Goal: Task Accomplishment & Management: Use online tool/utility

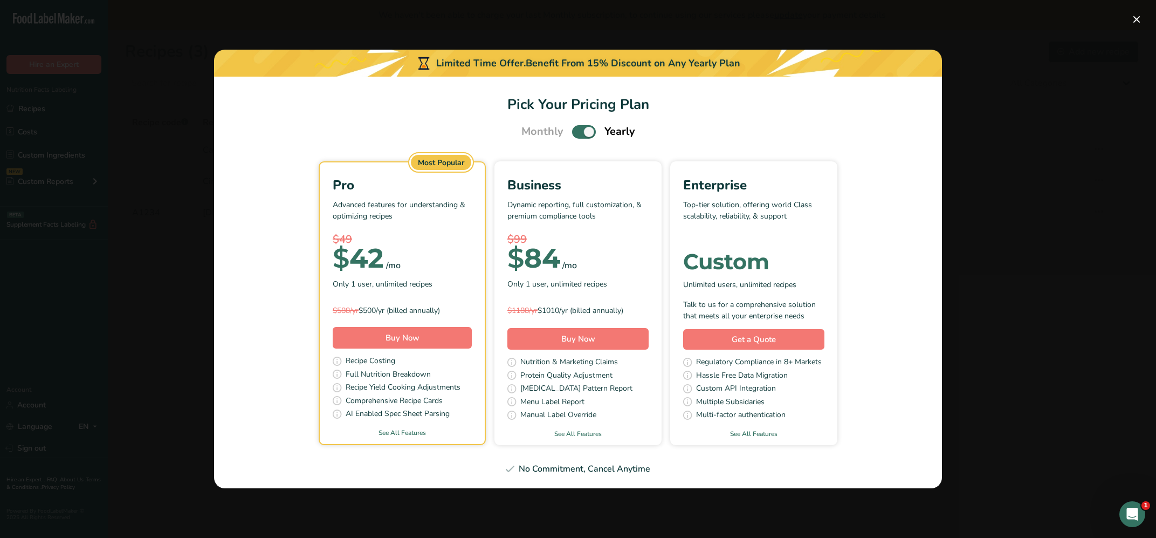
click at [576, 132] on span "Pick Your Pricing Plan Modal" at bounding box center [584, 131] width 24 height 13
click at [576, 132] on input "Pick Your Pricing Plan Modal" at bounding box center [575, 131] width 7 height 7
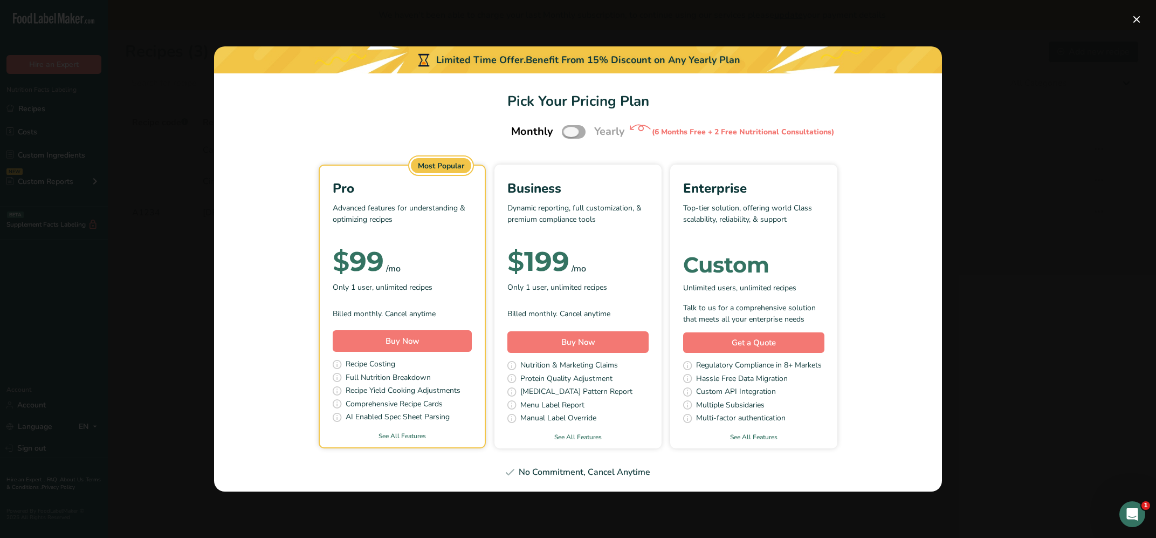
click at [580, 131] on span "Pick Your Pricing Plan Modal" at bounding box center [574, 131] width 24 height 13
click at [569, 131] on input "Pick Your Pricing Plan Modal" at bounding box center [565, 131] width 7 height 7
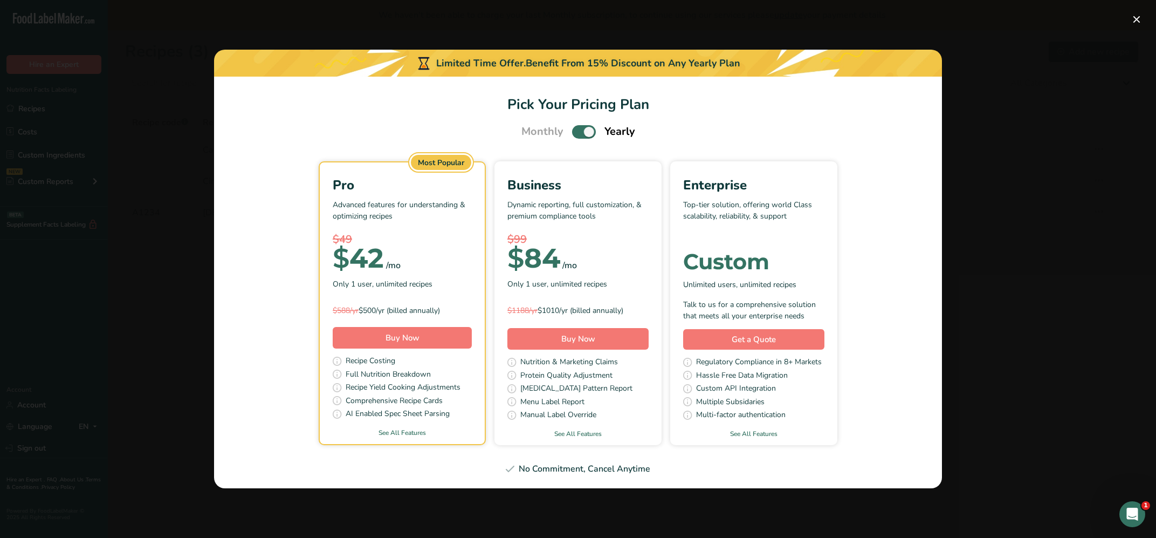
click at [580, 131] on span "Pick Your Pricing Plan Modal" at bounding box center [584, 131] width 24 height 13
click at [579, 131] on input "Pick Your Pricing Plan Modal" at bounding box center [575, 131] width 7 height 7
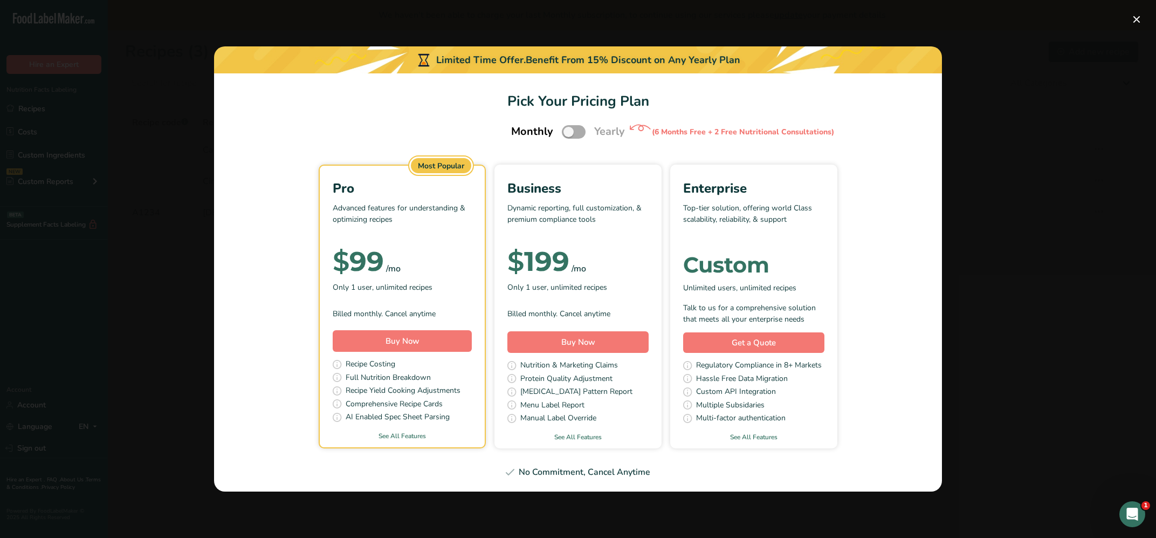
click at [576, 133] on span "Pick Your Pricing Plan Modal" at bounding box center [574, 131] width 24 height 13
click at [569, 133] on input "Pick Your Pricing Plan Modal" at bounding box center [565, 131] width 7 height 7
checkbox input "true"
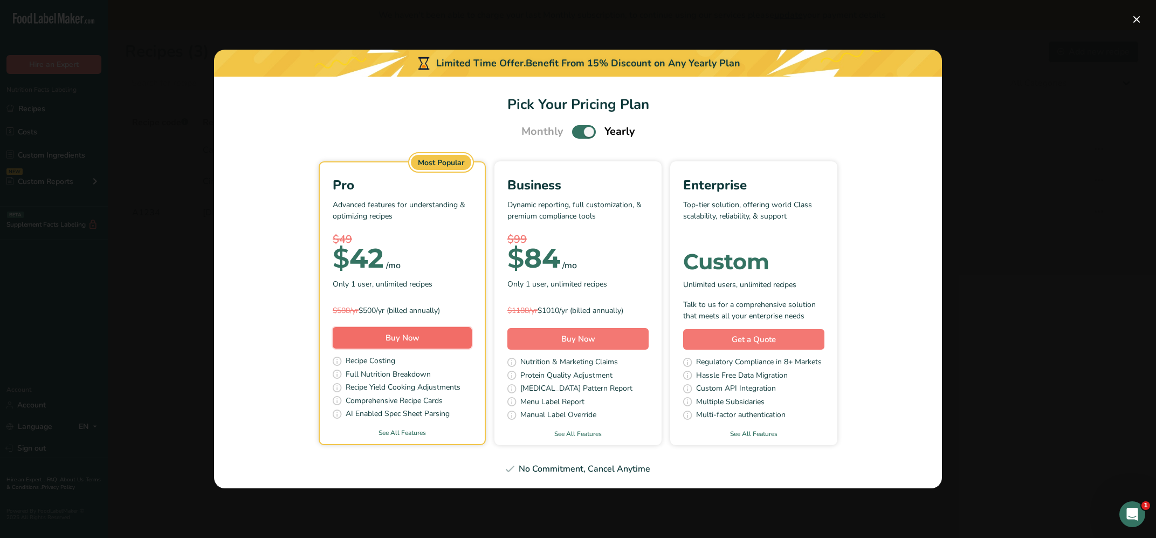
click at [398, 336] on span "Buy Now" at bounding box center [403, 337] width 34 height 11
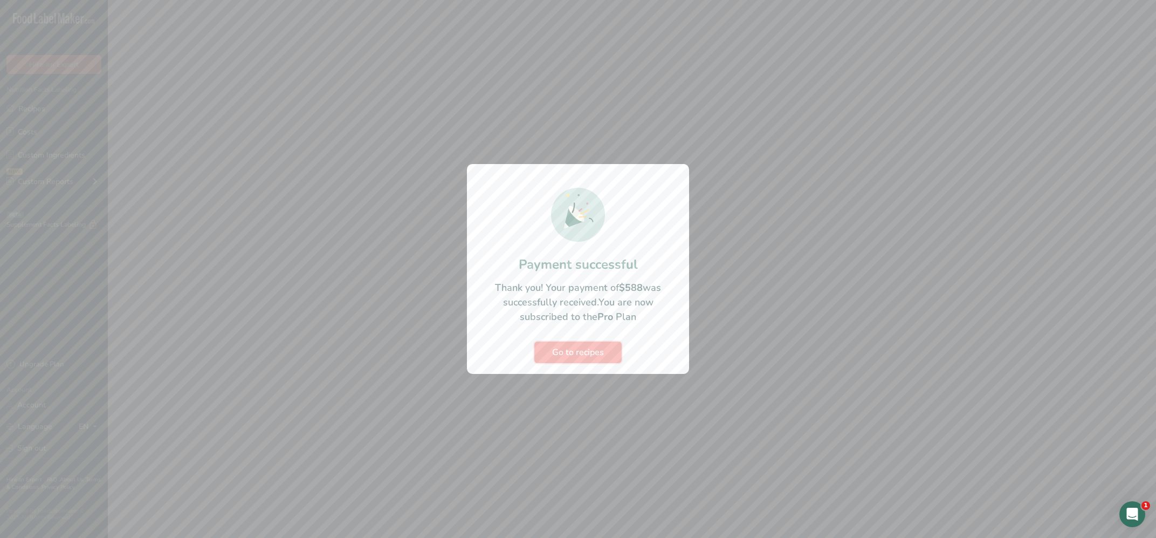
click at [573, 350] on span "Go to recipes" at bounding box center [578, 352] width 52 height 13
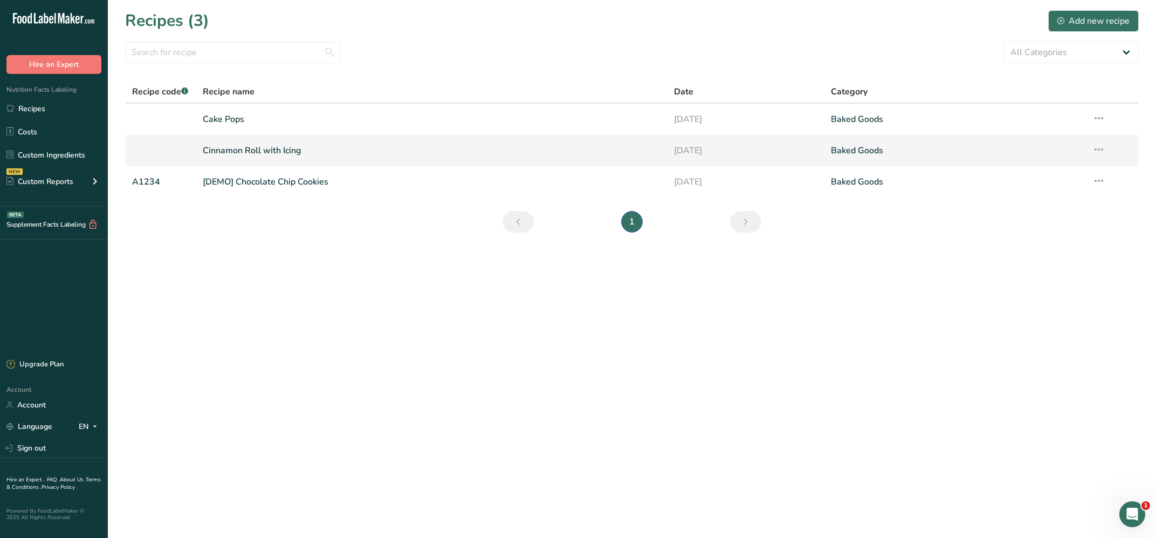
click at [251, 150] on link "Cinnamon Roll with Icing" at bounding box center [432, 150] width 458 height 23
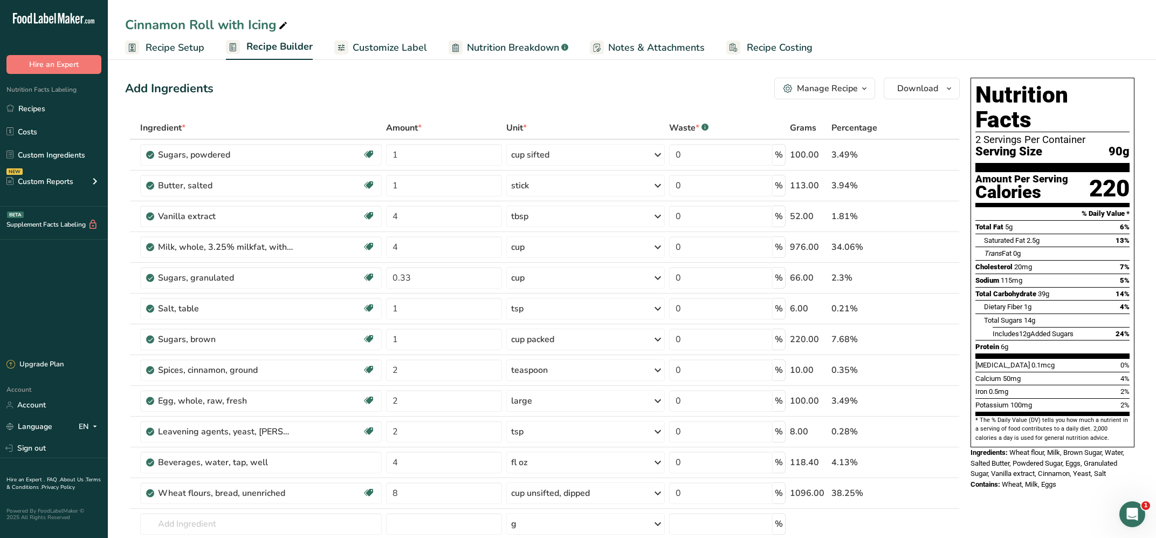
click at [828, 88] on div "Manage Recipe" at bounding box center [827, 88] width 61 height 13
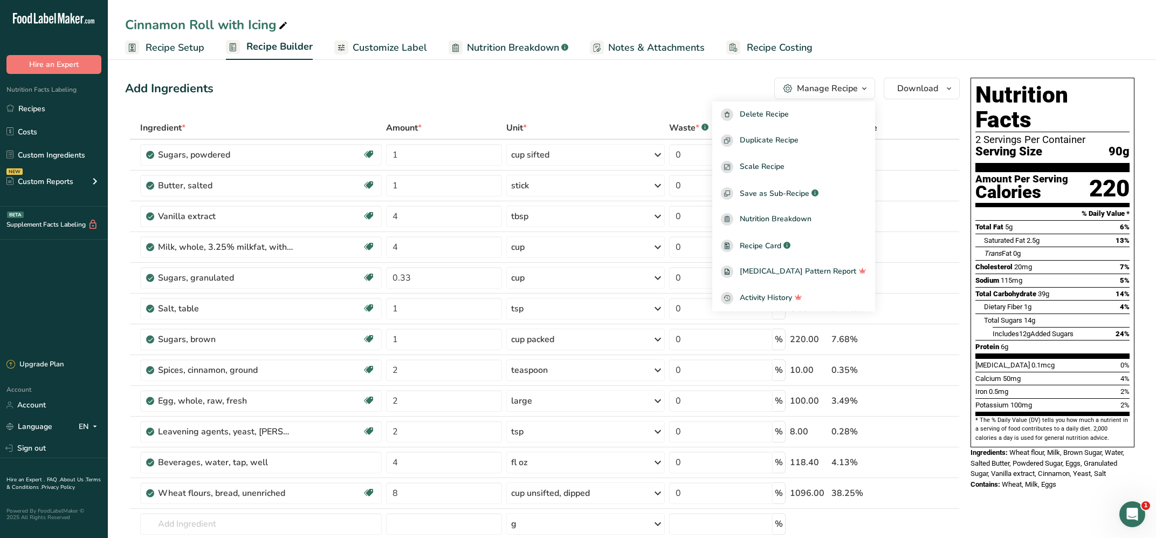
click at [692, 83] on div "Add Ingredients Manage Recipe Delete Recipe Duplicate Recipe Scale Recipe Save …" at bounding box center [542, 89] width 835 height 22
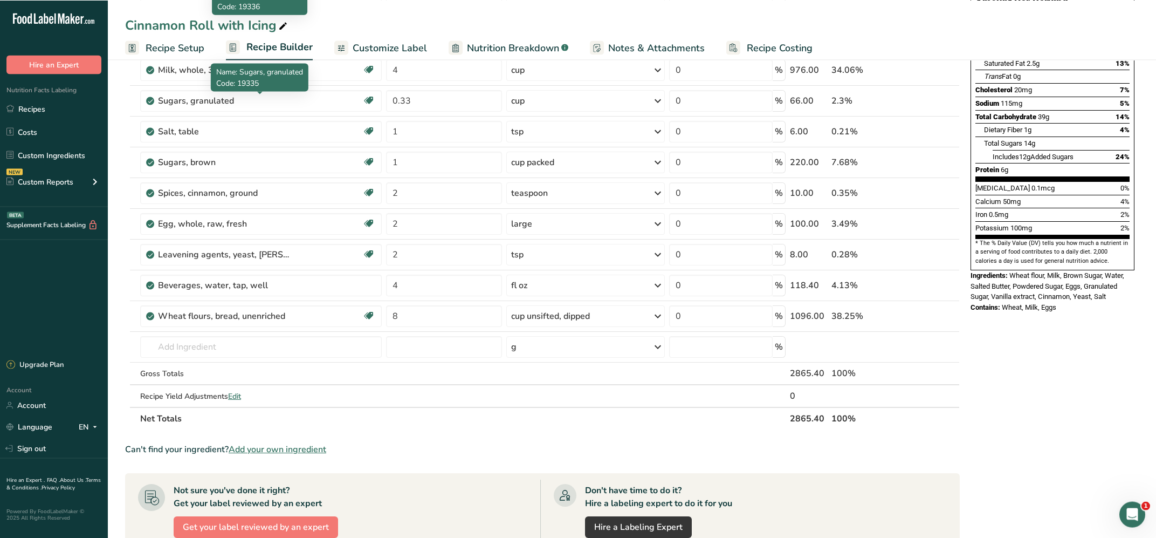
scroll to position [217, 0]
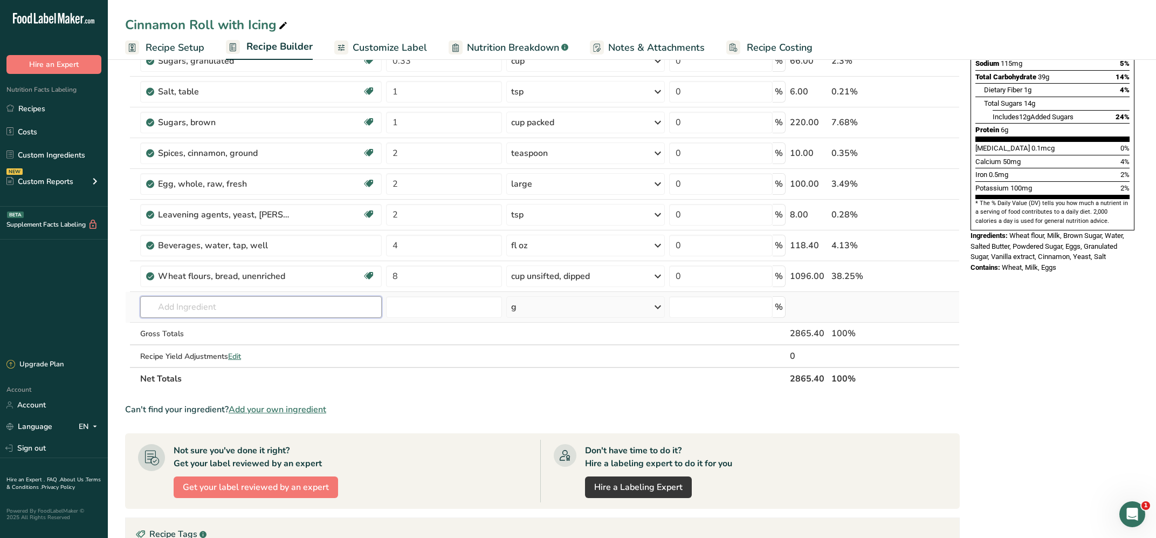
click at [190, 312] on input "text" at bounding box center [261, 307] width 242 height 22
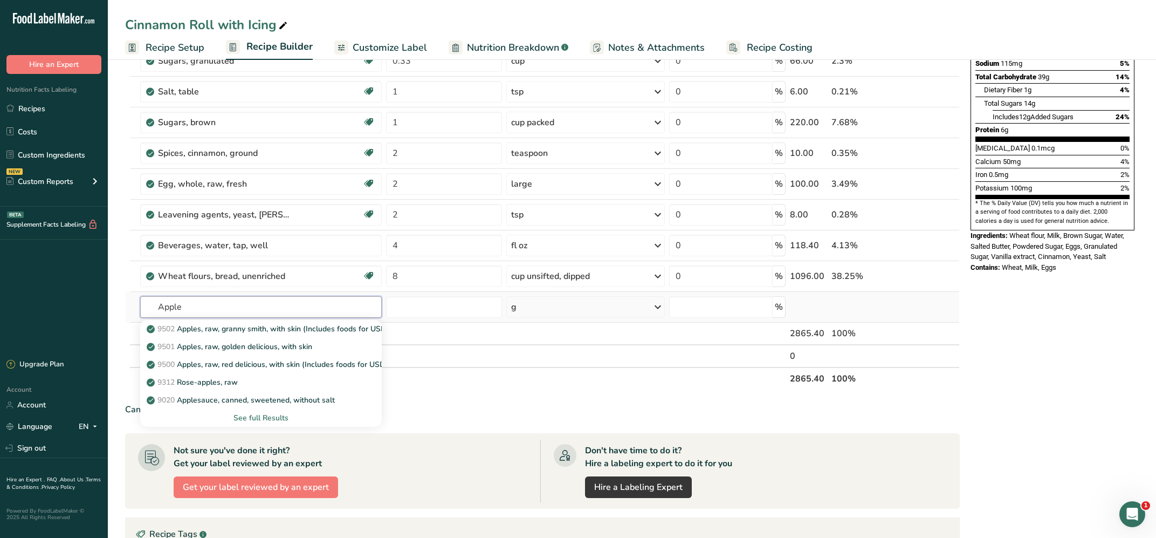
type input "Apple"
click at [261, 418] on div "See full Results" at bounding box center [261, 417] width 224 height 11
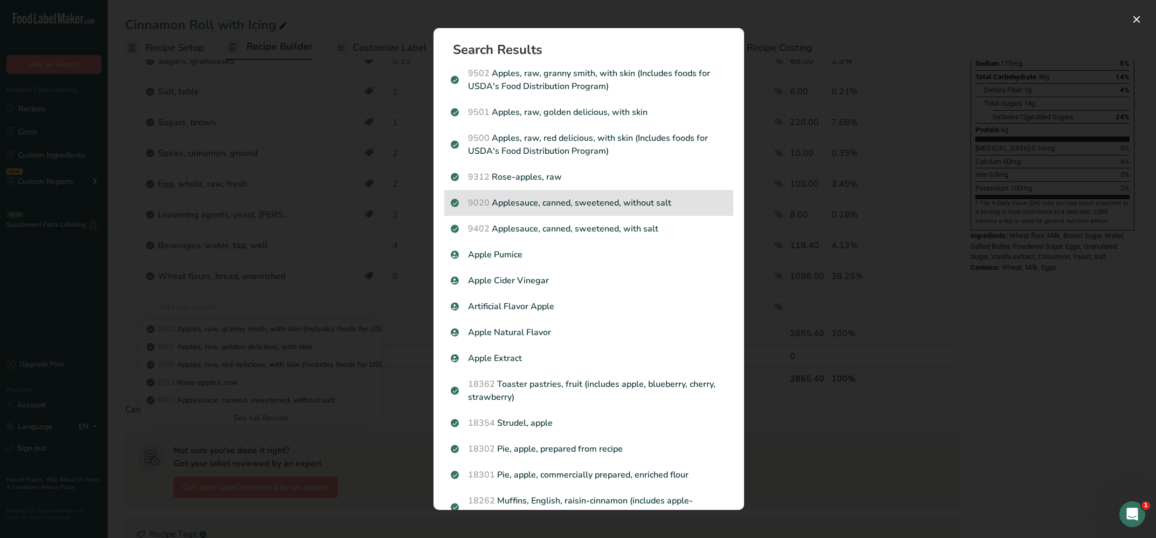
click at [514, 205] on p "9020 Applesauce, canned, sweetened, without salt" at bounding box center [589, 202] width 276 height 13
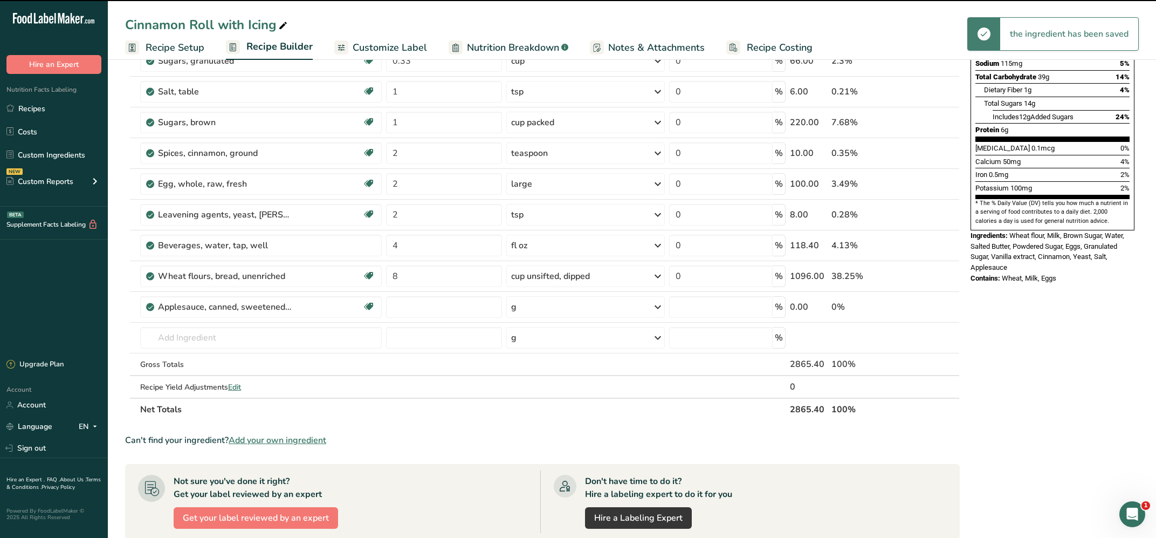
type input "0"
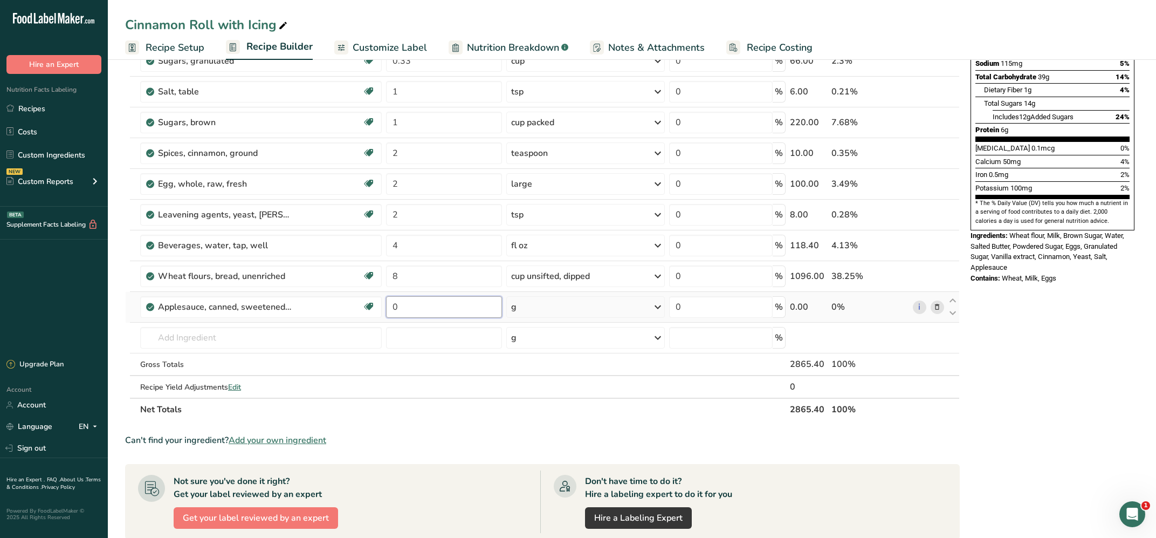
click at [448, 305] on input "0" at bounding box center [444, 307] width 116 height 22
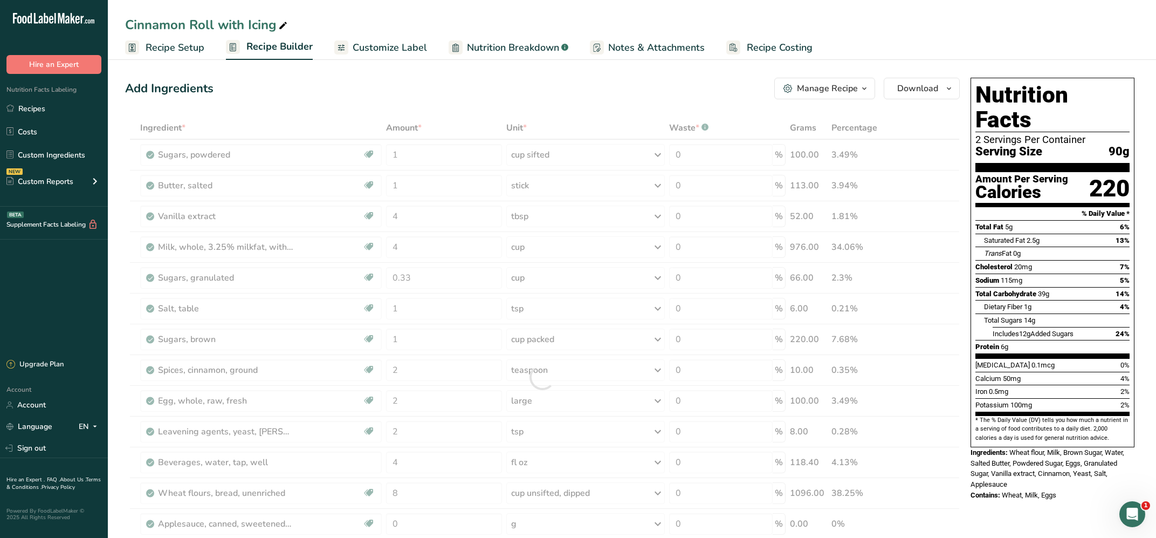
click at [279, 26] on icon at bounding box center [283, 25] width 10 height 15
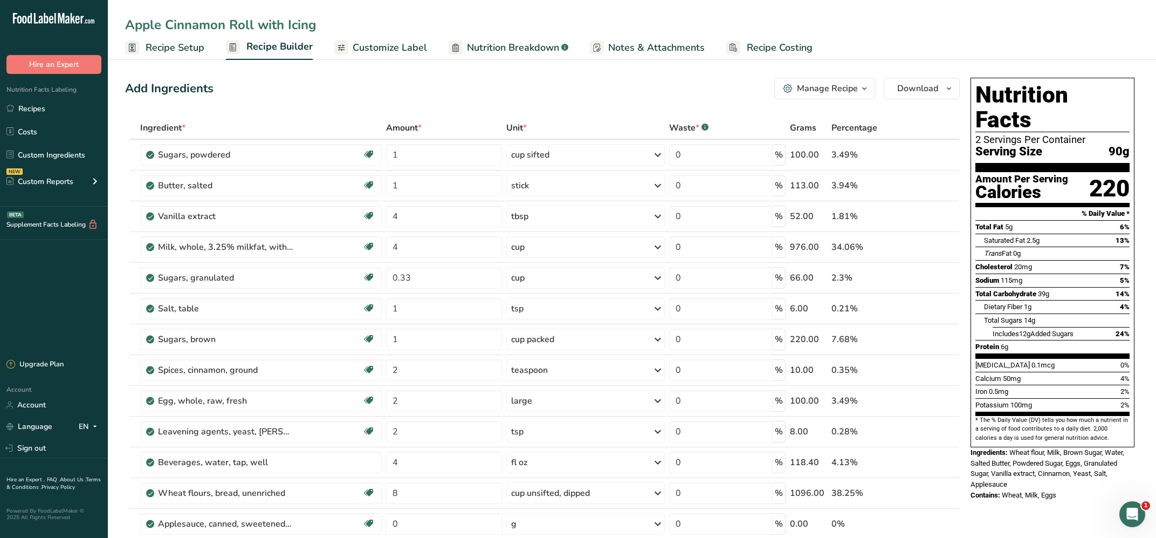
click at [425, 31] on input "Apple Cinnamon Roll with Icing" at bounding box center [632, 24] width 1014 height 19
type input "Apple Cinnamon Roll with Icing"
click at [515, 85] on div "Add Ingredients Manage Recipe Delete Recipe Duplicate Recipe Scale Recipe Save …" at bounding box center [542, 89] width 835 height 22
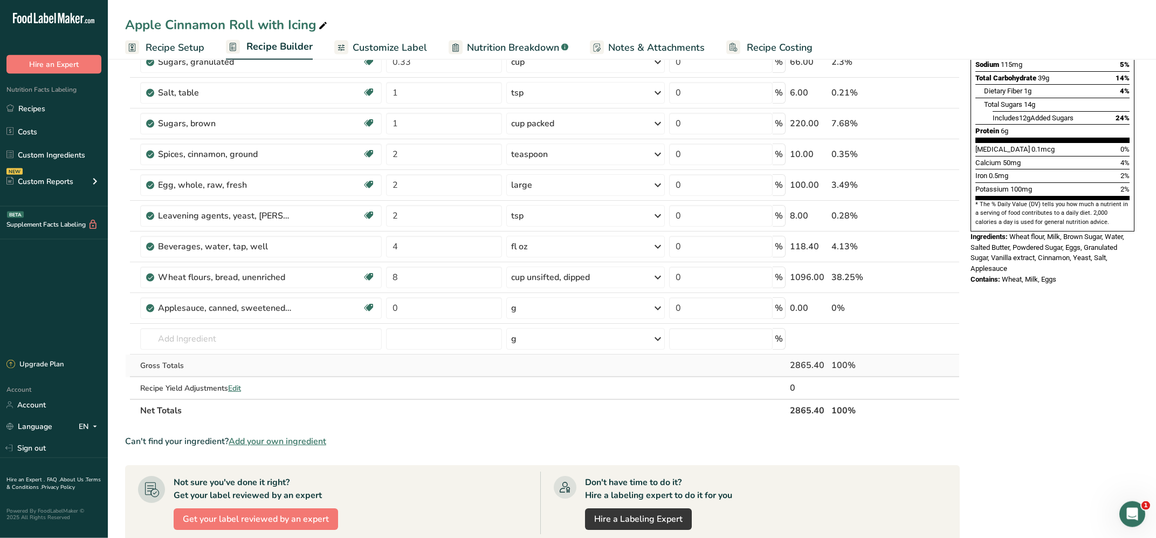
scroll to position [217, 0]
click at [655, 305] on icon at bounding box center [657, 306] width 13 height 19
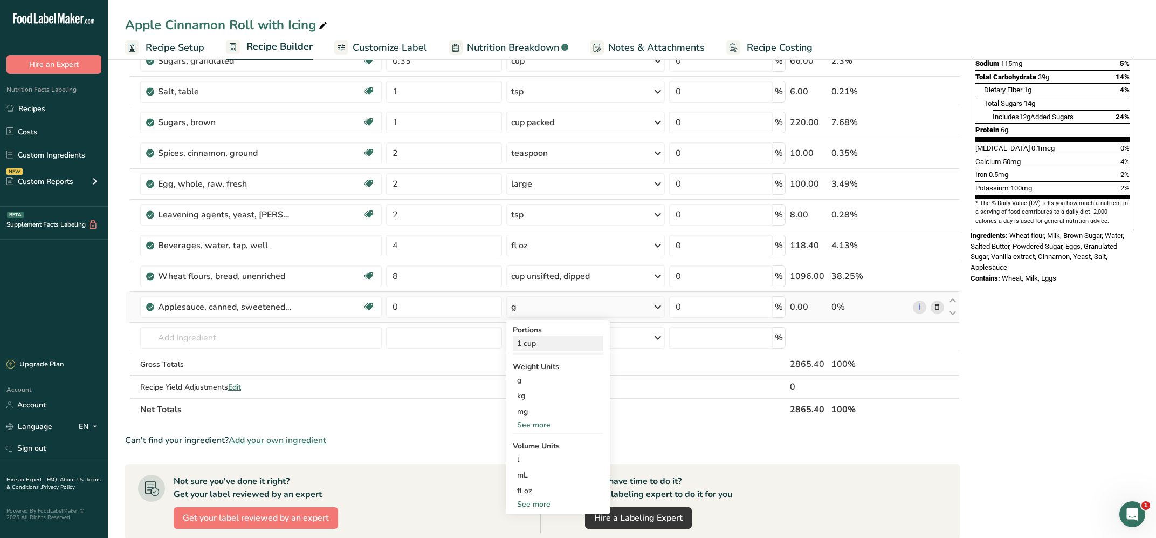
click at [523, 343] on div "1 cup" at bounding box center [558, 343] width 91 height 16
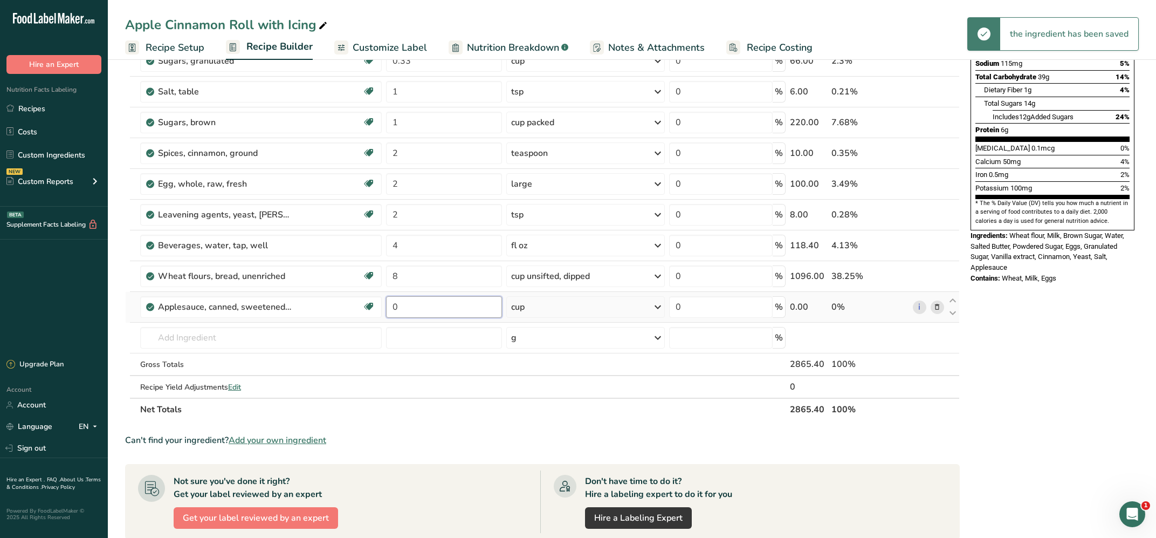
click at [417, 309] on input "0" at bounding box center [444, 307] width 116 height 22
type input "1"
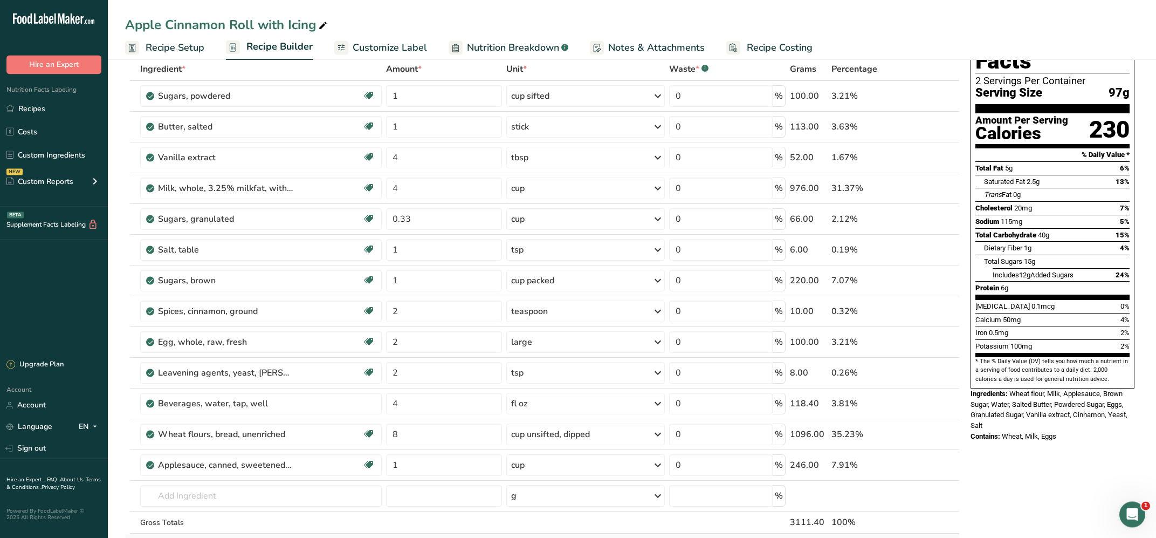
scroll to position [0, 0]
